Goal: Find contact information: Find contact information

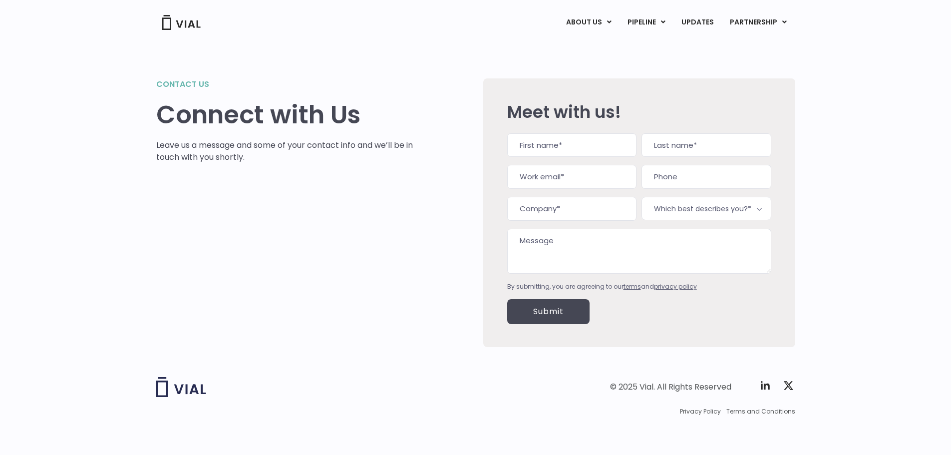
scroll to position [1, 0]
click at [547, 184] on input "Work email (Required)" at bounding box center [571, 176] width 129 height 24
paste input "[EMAIL_ADDRESS][DOMAIN_NAME]"
type input "[EMAIL_ADDRESS][DOMAIN_NAME]"
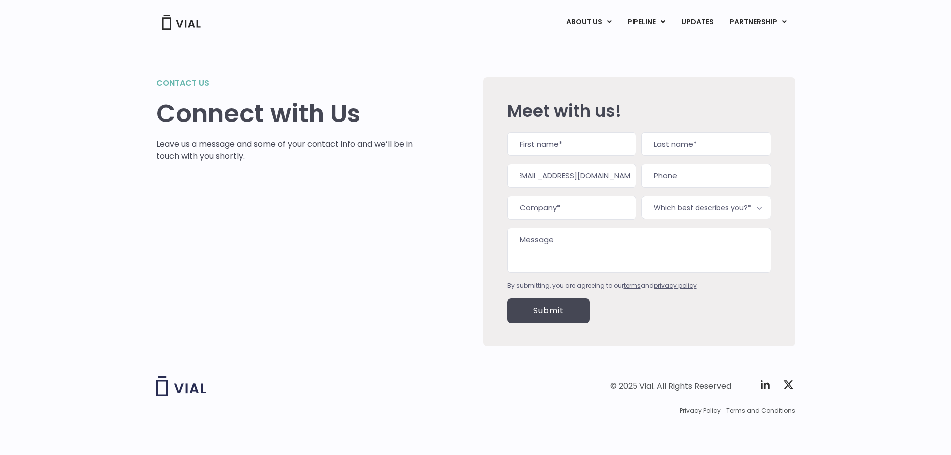
scroll to position [0, 0]
click at [699, 208] on span "Which best describes you?*" at bounding box center [705, 207] width 129 height 23
